Goal: Navigation & Orientation: Find specific page/section

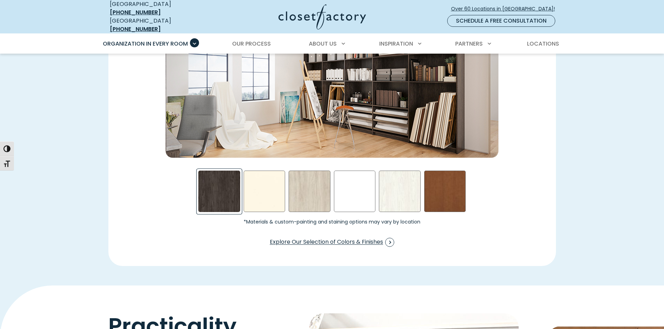
scroll to position [1150, 0]
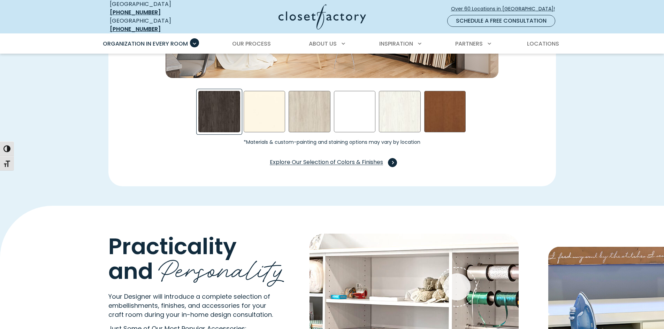
click at [392, 159] on span "Swatch Grid" at bounding box center [392, 162] width 9 height 9
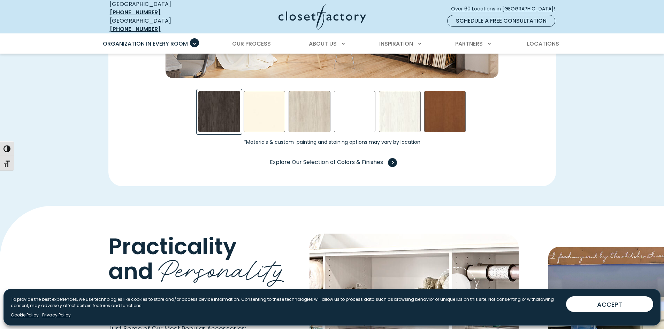
click at [391, 158] on span "Swatch Grid" at bounding box center [392, 162] width 9 height 9
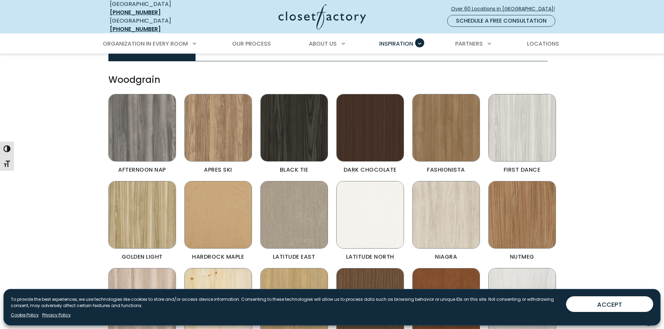
scroll to position [209, 0]
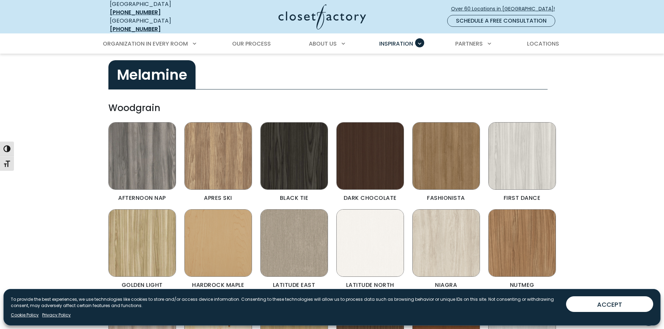
click at [304, 132] on img "Color & Finishes" at bounding box center [294, 156] width 68 height 68
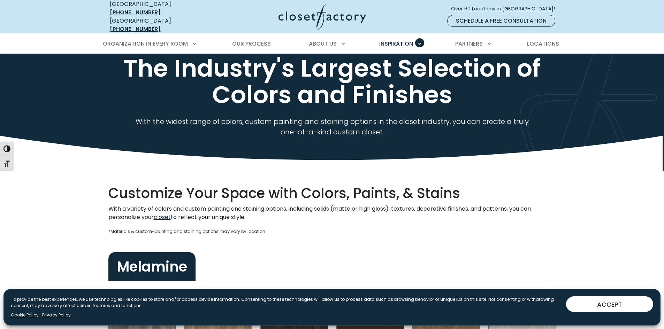
scroll to position [0, 0]
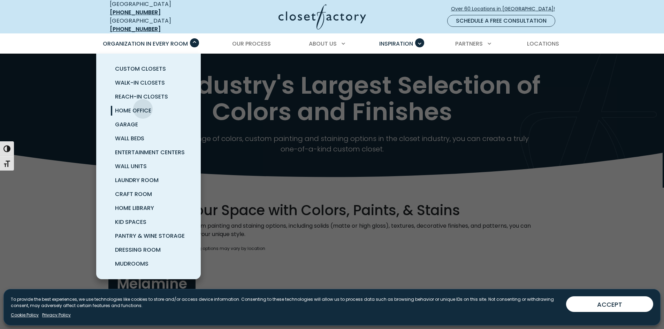
click at [143, 107] on span "Home Office" at bounding box center [133, 111] width 36 height 8
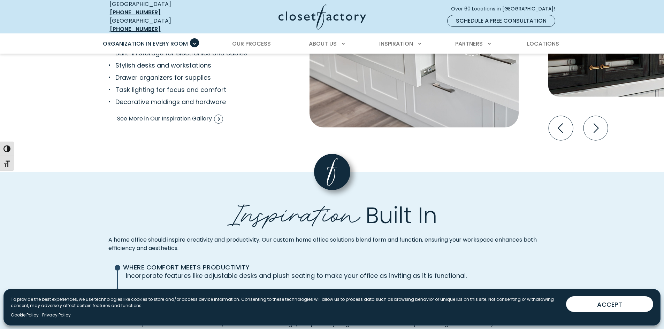
scroll to position [1596, 0]
